Goal: Transaction & Acquisition: Purchase product/service

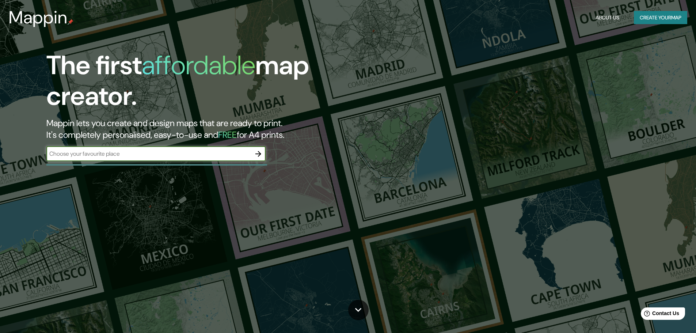
click at [126, 155] on input "text" at bounding box center [148, 153] width 204 height 8
type input "tarifa"
click at [259, 150] on icon "button" at bounding box center [258, 153] width 9 height 9
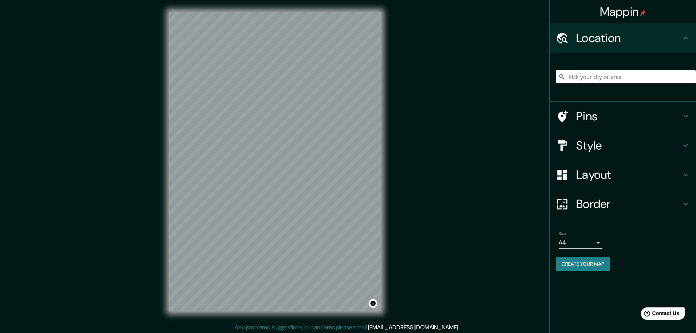
click at [114, 3] on div "Mappin Location Pins Style Layout Border Choose a border. Hint : you can make l…" at bounding box center [348, 167] width 696 height 334
click at [680, 145] on h4 "Style" at bounding box center [628, 145] width 105 height 15
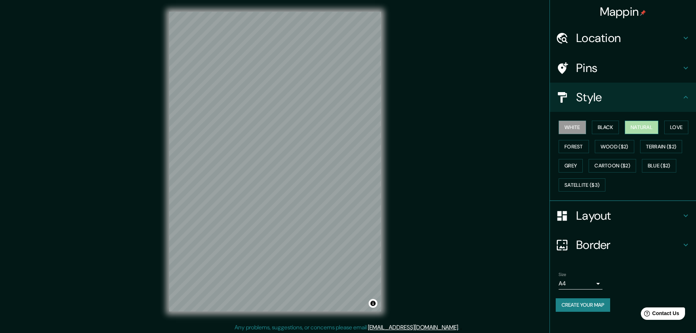
click at [639, 127] on button "Natural" at bounding box center [641, 127] width 34 height 14
click at [681, 129] on button "Love" at bounding box center [676, 127] width 24 height 14
click at [576, 146] on button "Forest" at bounding box center [573, 147] width 30 height 14
click at [612, 146] on button "Wood ($2)" at bounding box center [613, 147] width 39 height 14
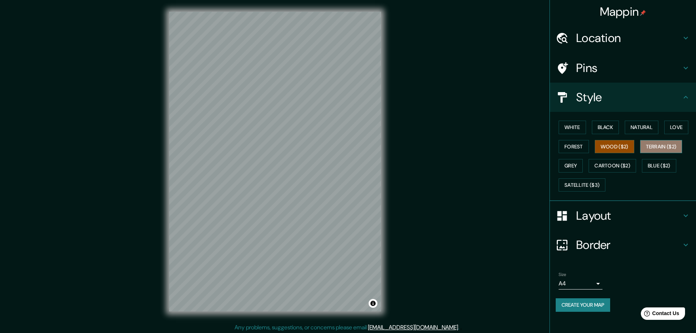
click at [654, 148] on button "Terrain ($2)" at bounding box center [661, 147] width 42 height 14
click at [569, 169] on button "Grey" at bounding box center [570, 166] width 24 height 14
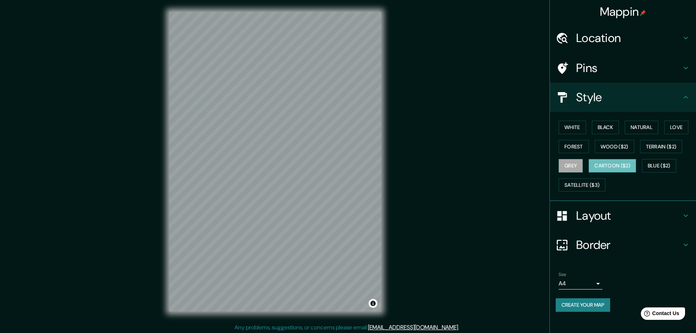
click at [621, 165] on button "Cartoon ($2)" at bounding box center [611, 166] width 47 height 14
click at [659, 165] on button "Blue ($2)" at bounding box center [659, 166] width 34 height 14
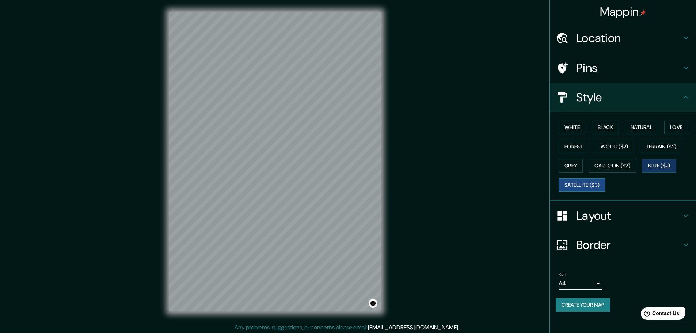
click at [595, 186] on button "Satellite ($3)" at bounding box center [581, 185] width 47 height 14
click at [680, 221] on h4 "Layout" at bounding box center [628, 215] width 105 height 15
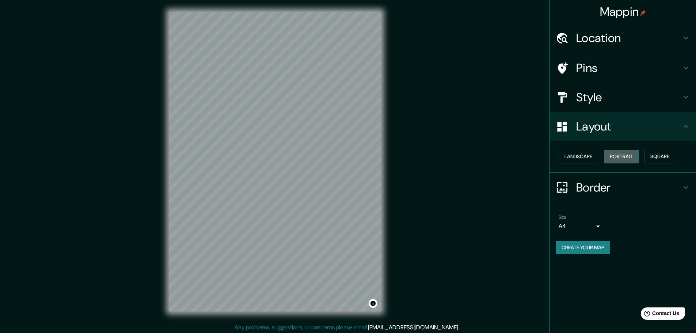
click at [623, 157] on button "Portrait" at bounding box center [621, 157] width 35 height 14
click at [570, 157] on button "Landscape" at bounding box center [577, 157] width 39 height 14
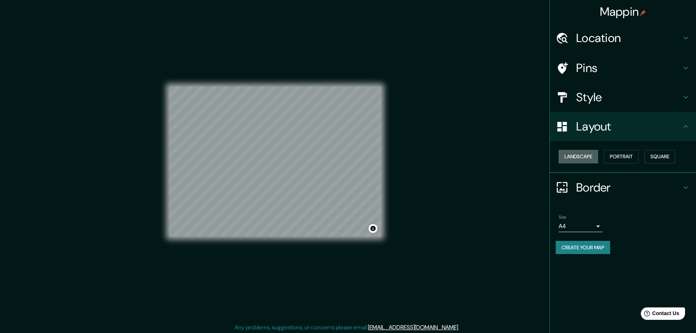
click at [583, 158] on button "Landscape" at bounding box center [577, 157] width 39 height 14
click at [592, 98] on h4 "Style" at bounding box center [628, 97] width 105 height 15
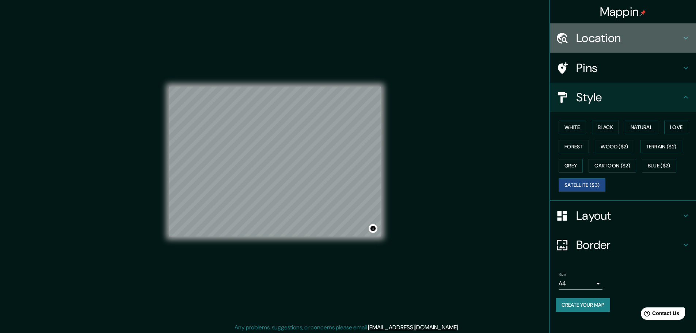
click at [596, 37] on h4 "Location" at bounding box center [628, 38] width 105 height 15
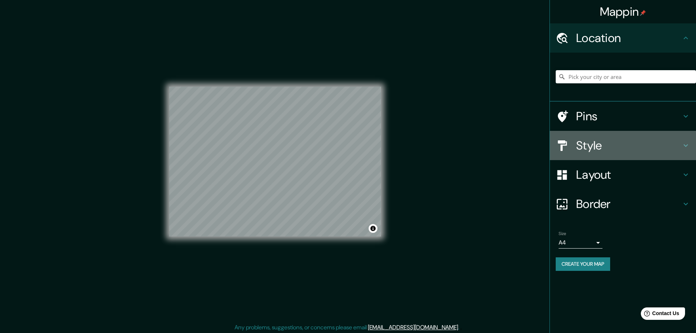
click at [596, 150] on h4 "Style" at bounding box center [628, 145] width 105 height 15
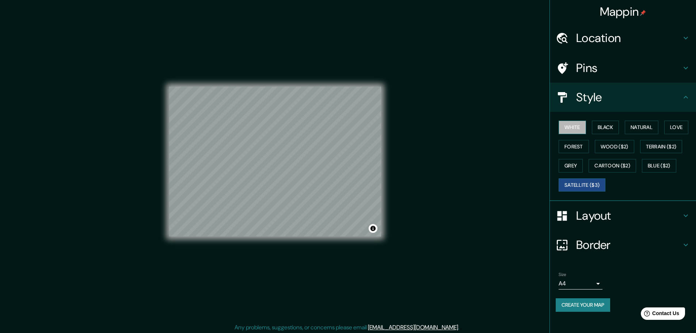
click at [579, 129] on button "White" at bounding box center [571, 127] width 27 height 14
click at [605, 129] on button "Black" at bounding box center [604, 127] width 27 height 14
click at [566, 126] on button "White" at bounding box center [571, 127] width 27 height 14
click at [604, 126] on button "Black" at bounding box center [604, 127] width 27 height 14
click at [644, 124] on button "Natural" at bounding box center [641, 127] width 34 height 14
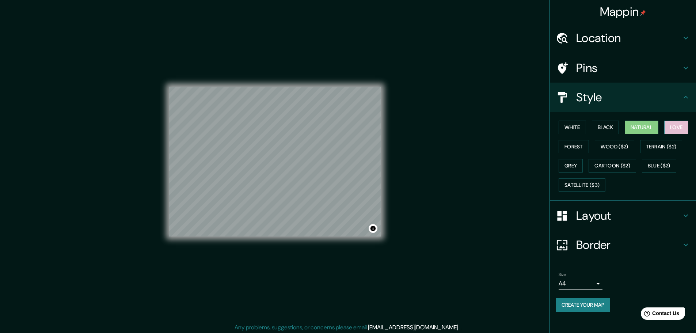
click at [681, 123] on button "Love" at bounding box center [676, 127] width 24 height 14
click at [581, 146] on button "Forest" at bounding box center [573, 147] width 30 height 14
click at [619, 146] on button "Wood ($2)" at bounding box center [613, 147] width 39 height 14
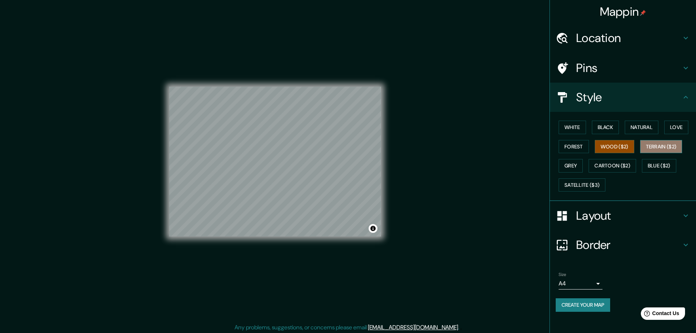
click at [671, 145] on button "Terrain ($2)" at bounding box center [661, 147] width 42 height 14
click at [577, 166] on button "Grey" at bounding box center [570, 166] width 24 height 14
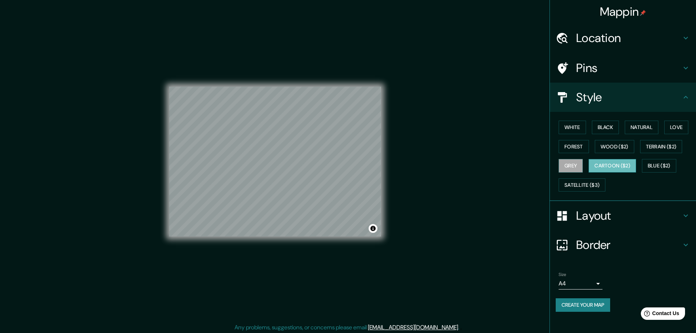
click at [609, 165] on button "Cartoon ($2)" at bounding box center [611, 166] width 47 height 14
click at [660, 166] on button "Blue ($2)" at bounding box center [659, 166] width 34 height 14
click at [571, 170] on button "Grey" at bounding box center [570, 166] width 24 height 14
click at [577, 307] on button "Create your map" at bounding box center [582, 305] width 54 height 14
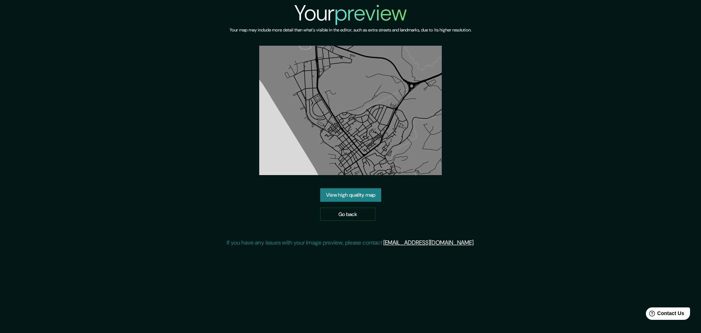
click at [354, 195] on link "View high quality map" at bounding box center [350, 195] width 61 height 14
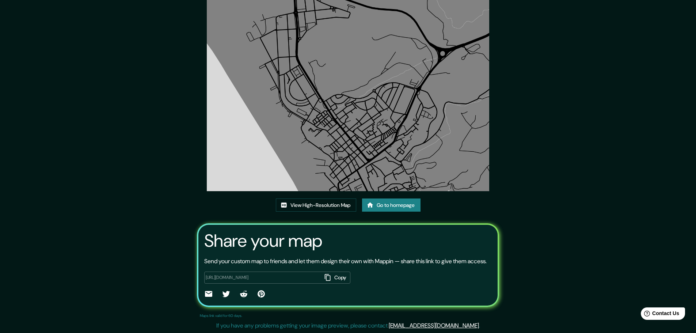
scroll to position [50, 0]
click at [334, 198] on link "View High-Resolution Map" at bounding box center [316, 205] width 80 height 14
